Goal: Find specific page/section: Find specific page/section

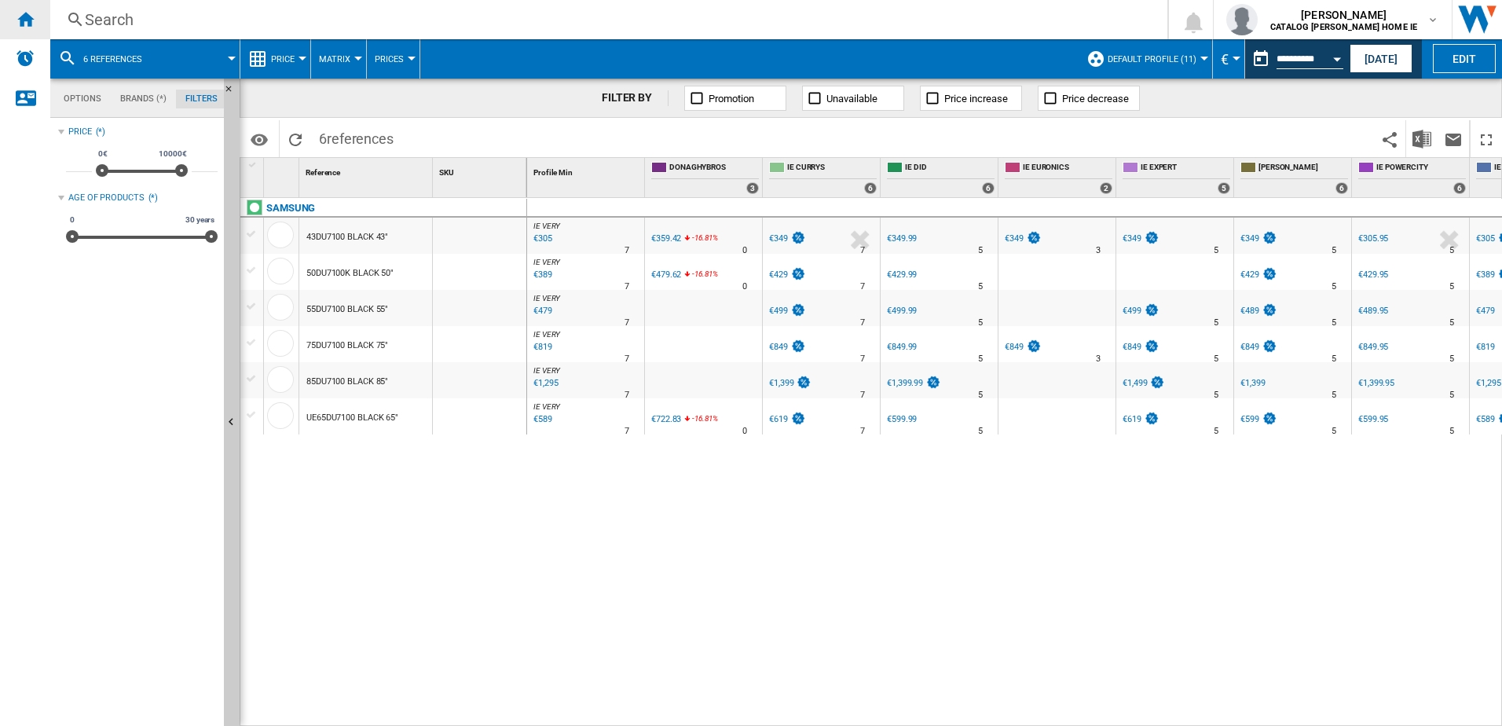
click at [21, 23] on ng-md-icon "Home" at bounding box center [25, 18] width 19 height 19
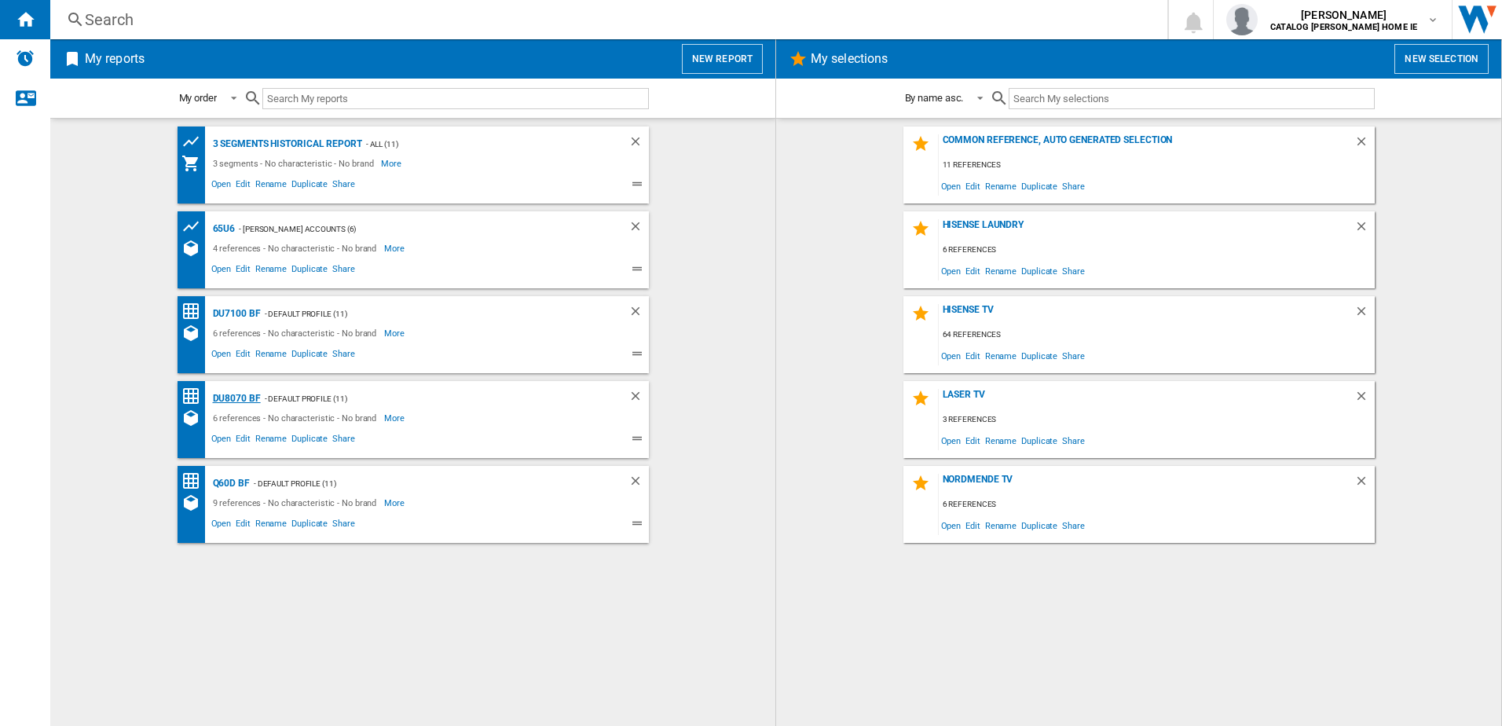
click at [225, 397] on div "DU8070 BF" at bounding box center [235, 399] width 52 height 20
click at [229, 394] on div "DU8070 BF" at bounding box center [235, 399] width 52 height 20
click at [214, 437] on span "Open" at bounding box center [221, 440] width 25 height 19
click at [218, 443] on span "Open" at bounding box center [221, 440] width 25 height 19
click at [239, 397] on div "DU8070 BF" at bounding box center [235, 399] width 52 height 20
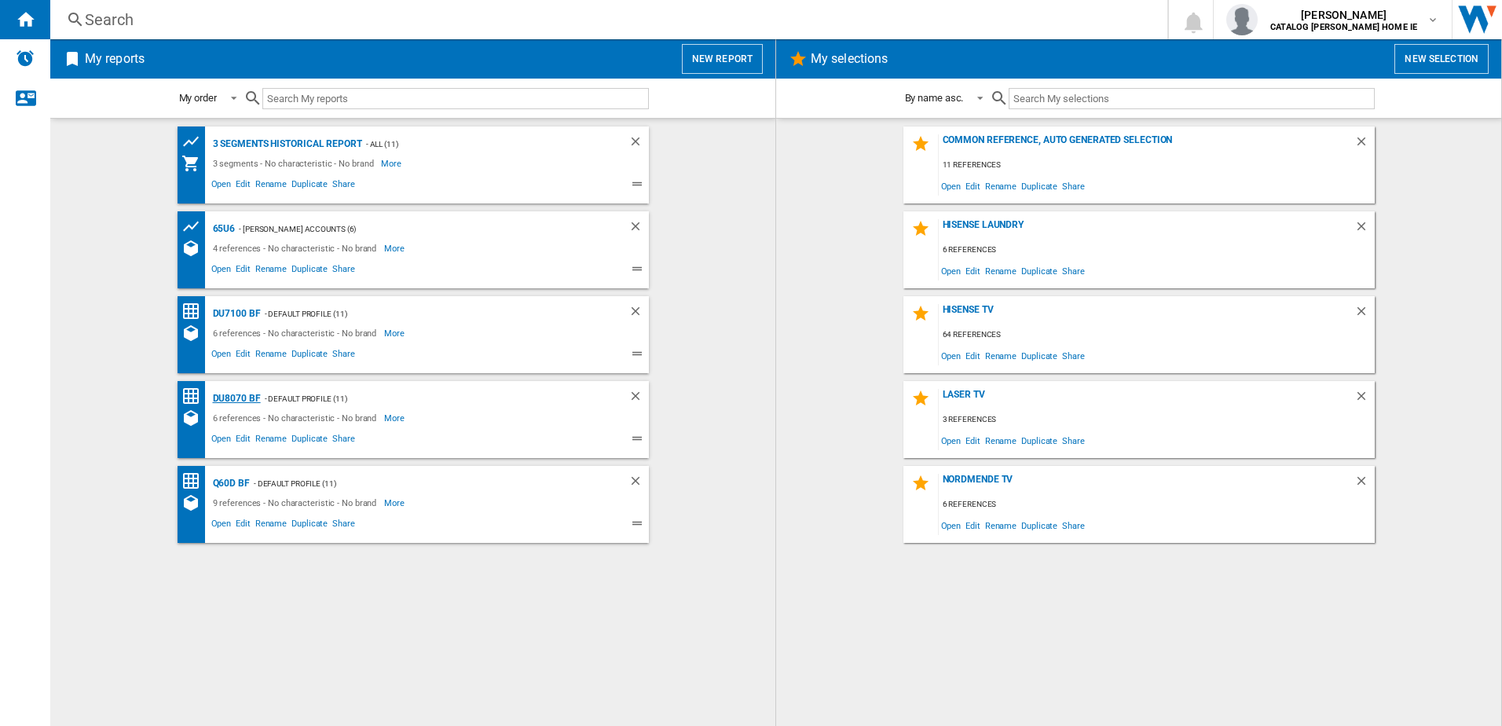
click at [239, 397] on div "DU8070 BF" at bounding box center [235, 399] width 52 height 20
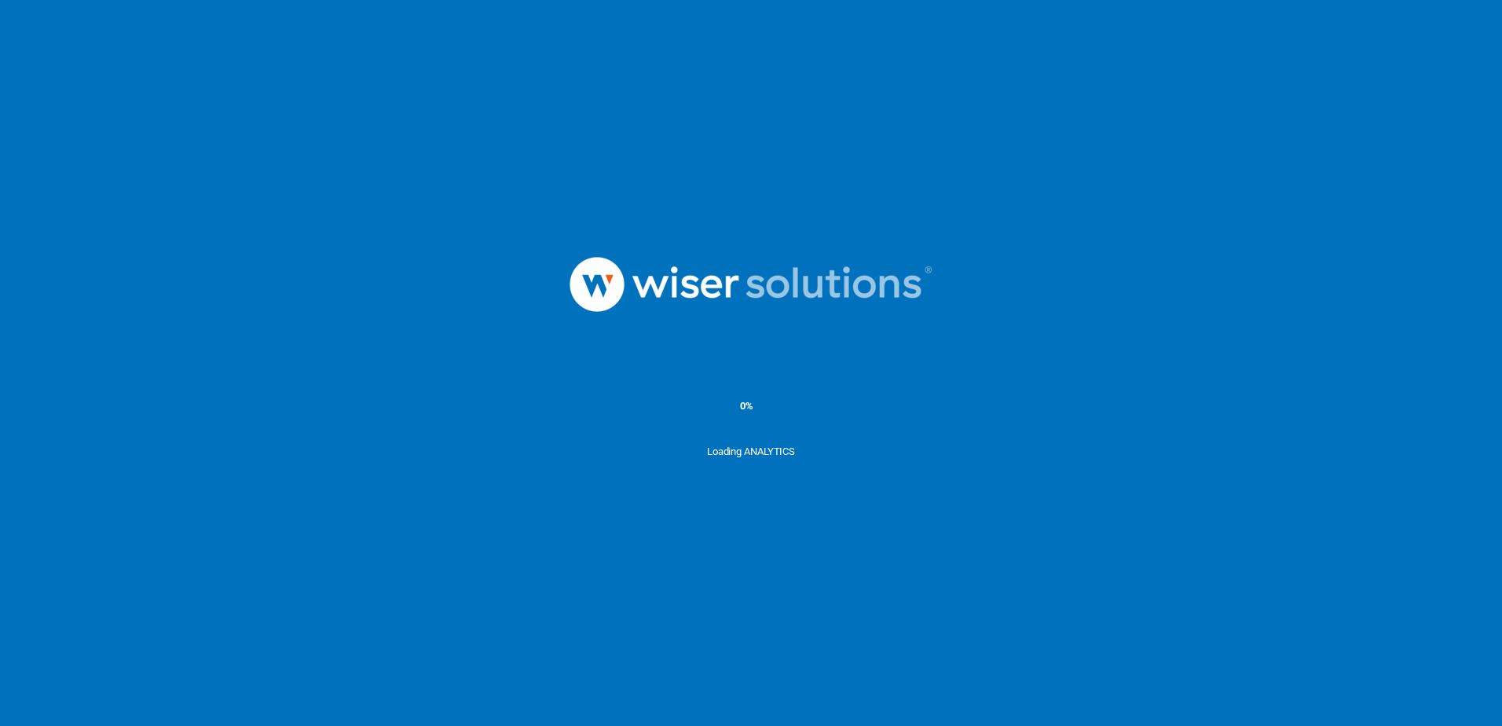
click at [898, 585] on ms-splash-screen "0% Loading ANALYTICS" at bounding box center [751, 363] width 1502 height 726
click at [747, 465] on div "Loading ANALYTICS" at bounding box center [751, 484] width 1502 height 79
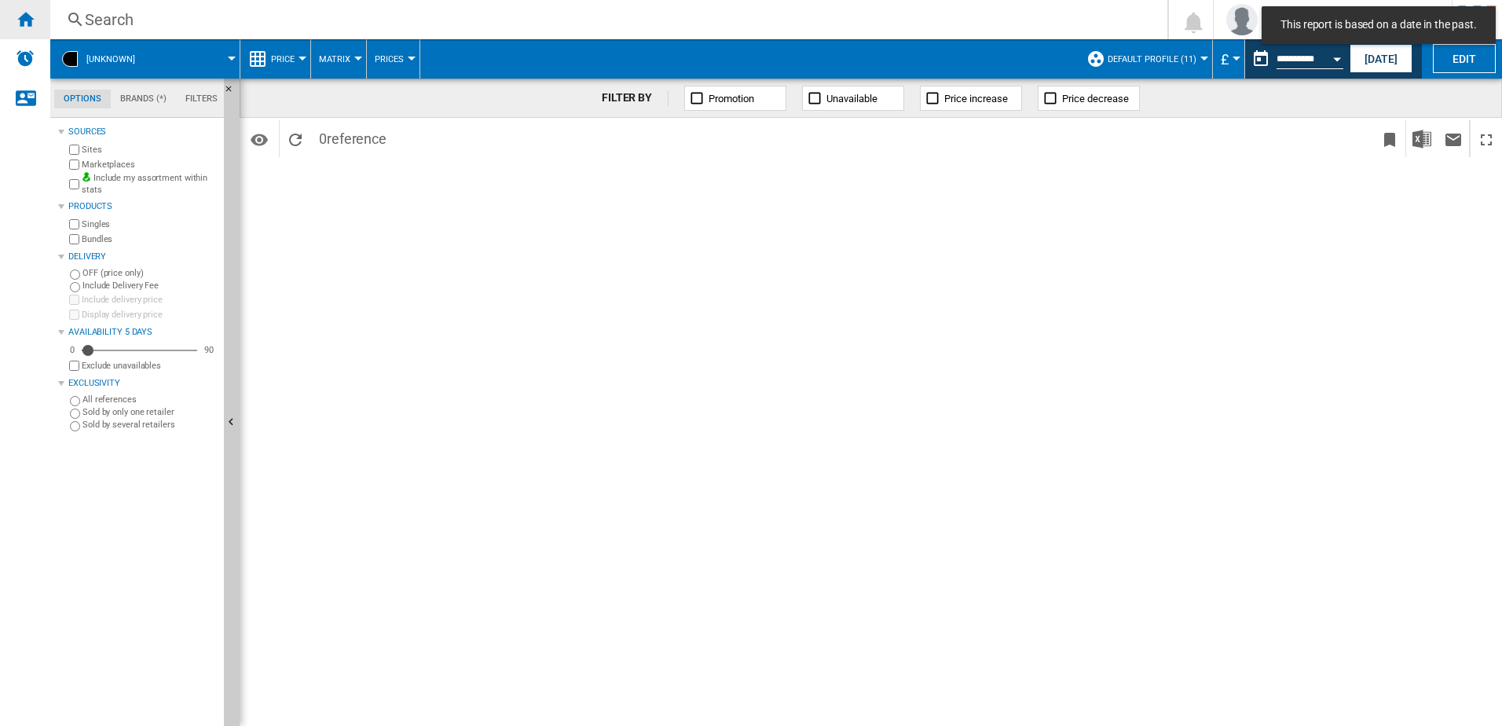
click at [24, 18] on ng-md-icon "Home" at bounding box center [25, 18] width 19 height 19
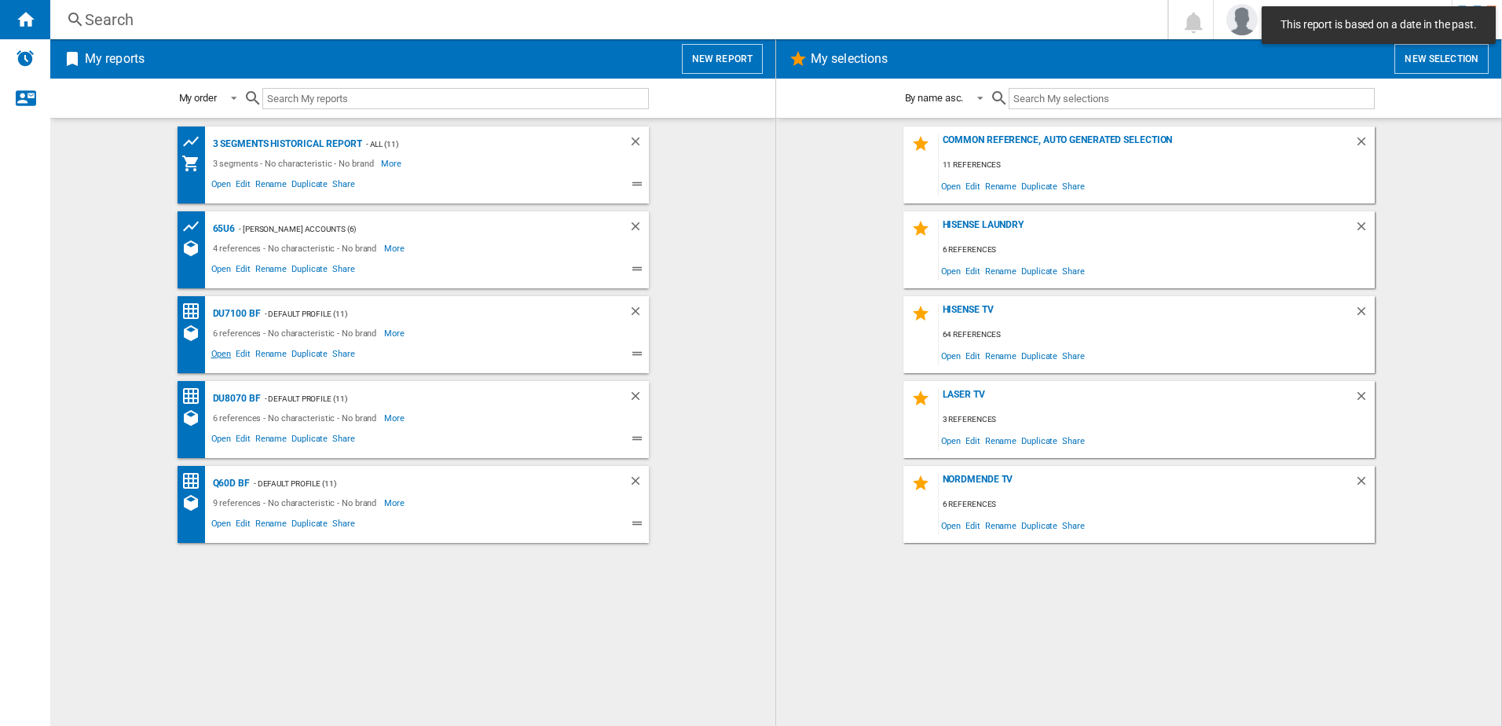
click at [221, 356] on span "Open" at bounding box center [221, 355] width 25 height 19
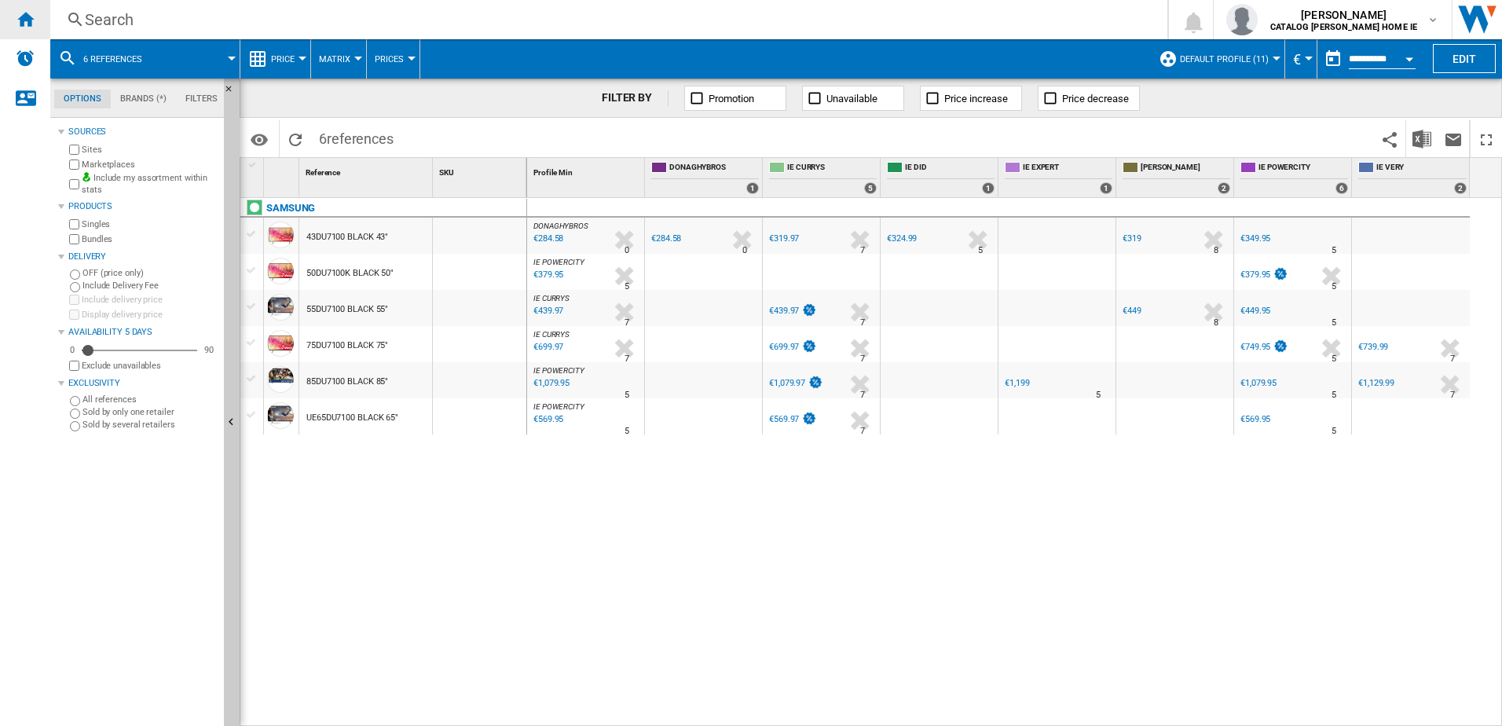
click at [24, 11] on ng-md-icon "Home" at bounding box center [25, 18] width 19 height 19
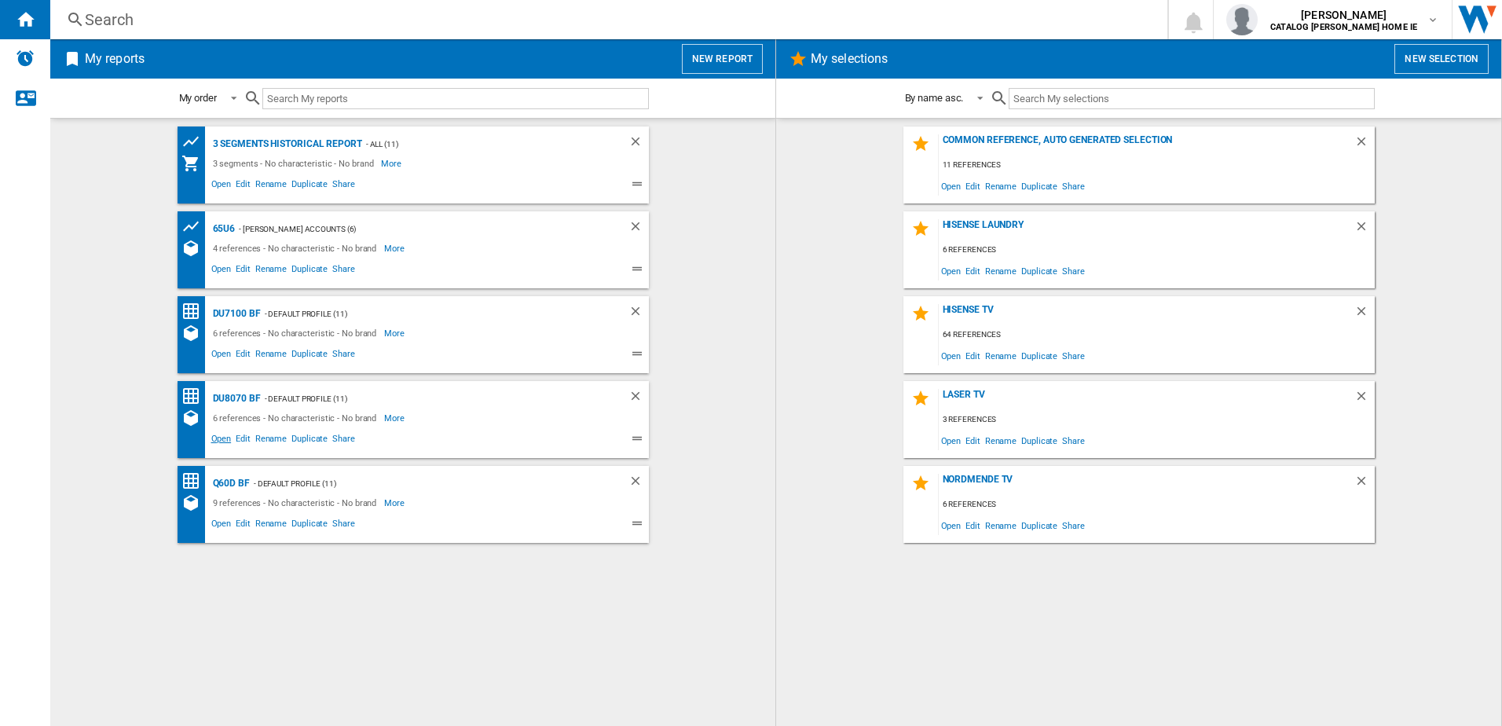
click at [215, 437] on span "Open" at bounding box center [221, 440] width 25 height 19
